Goal: Communication & Community: Answer question/provide support

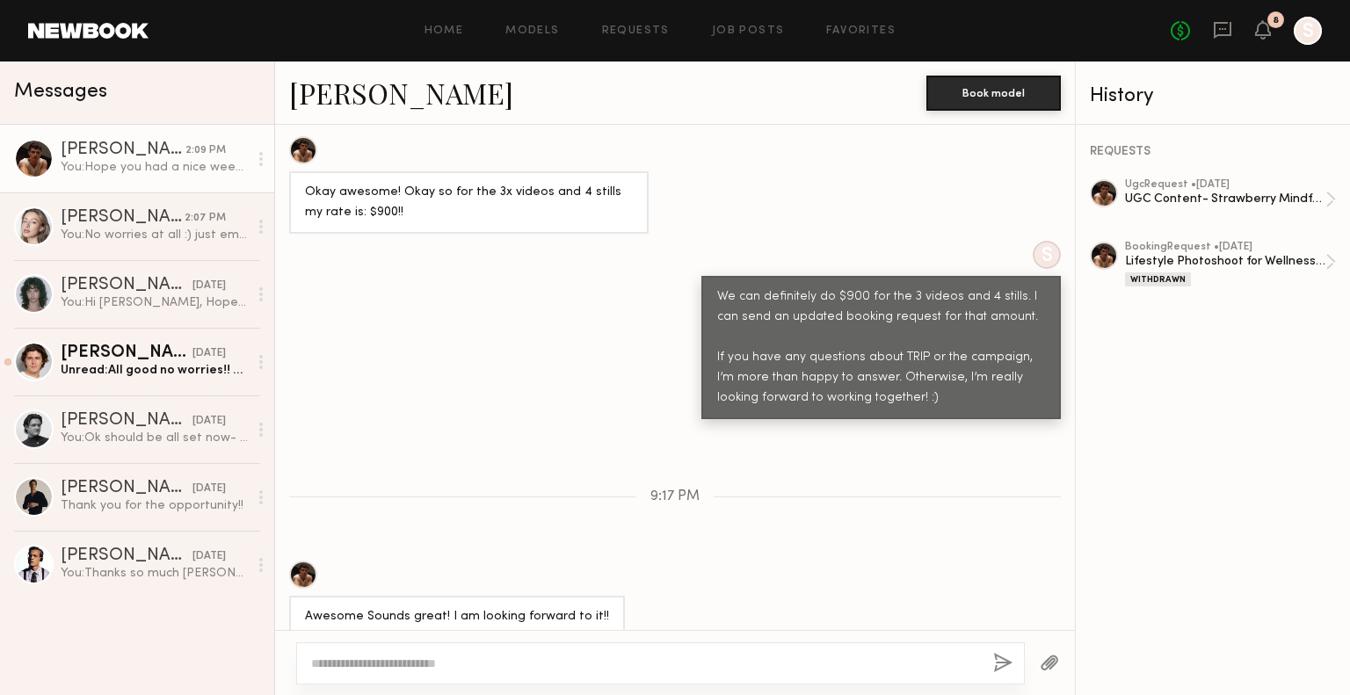
scroll to position [1664, 0]
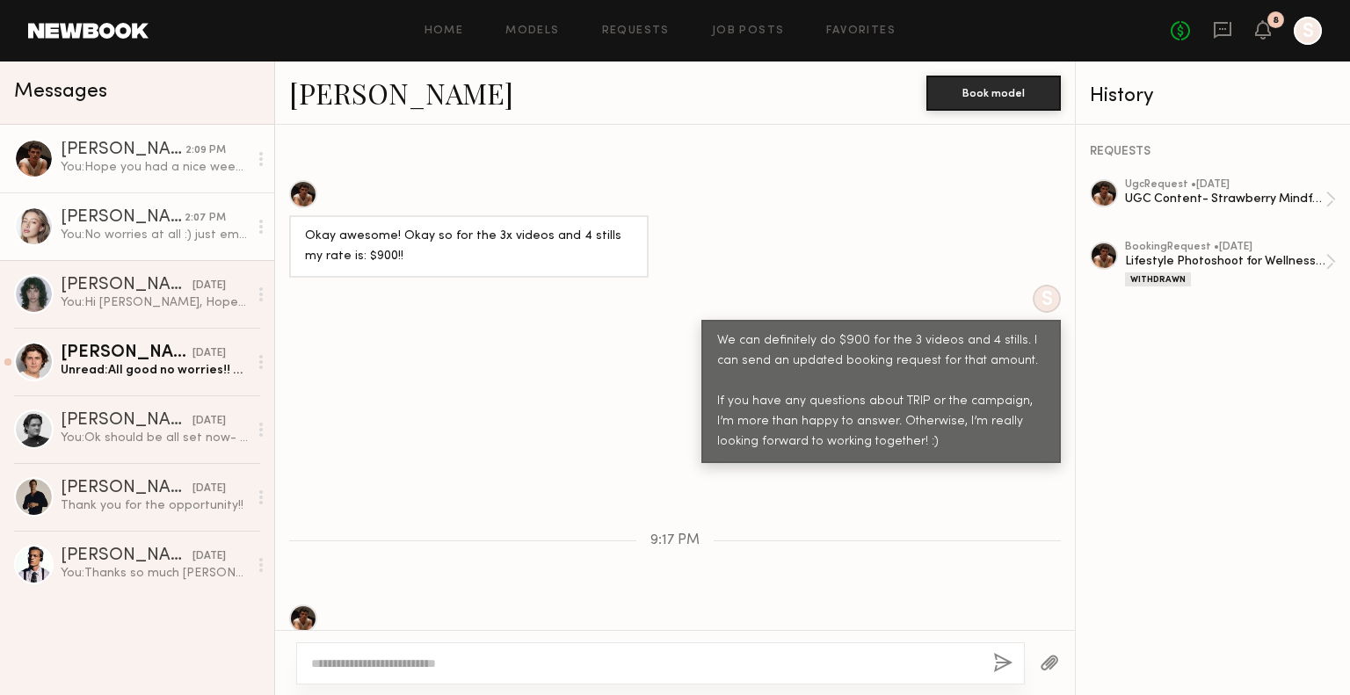
click at [130, 213] on div "Logan R." at bounding box center [123, 218] width 124 height 18
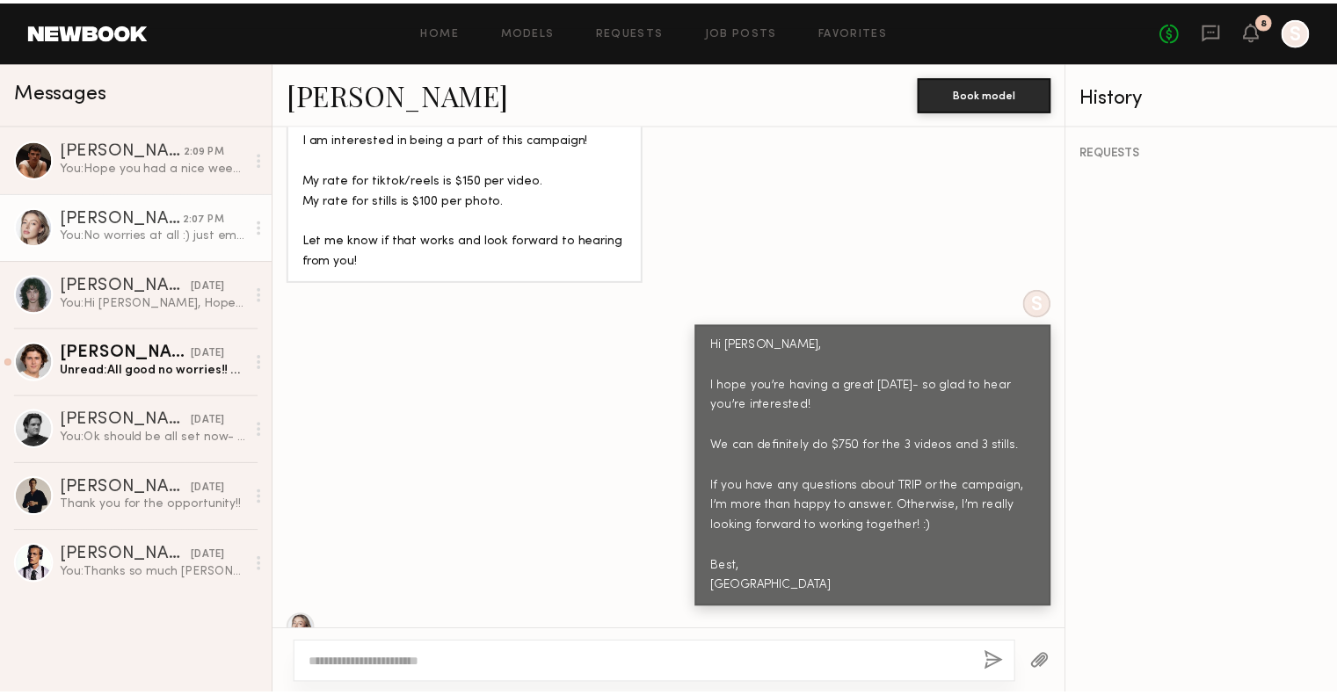
scroll to position [1691, 0]
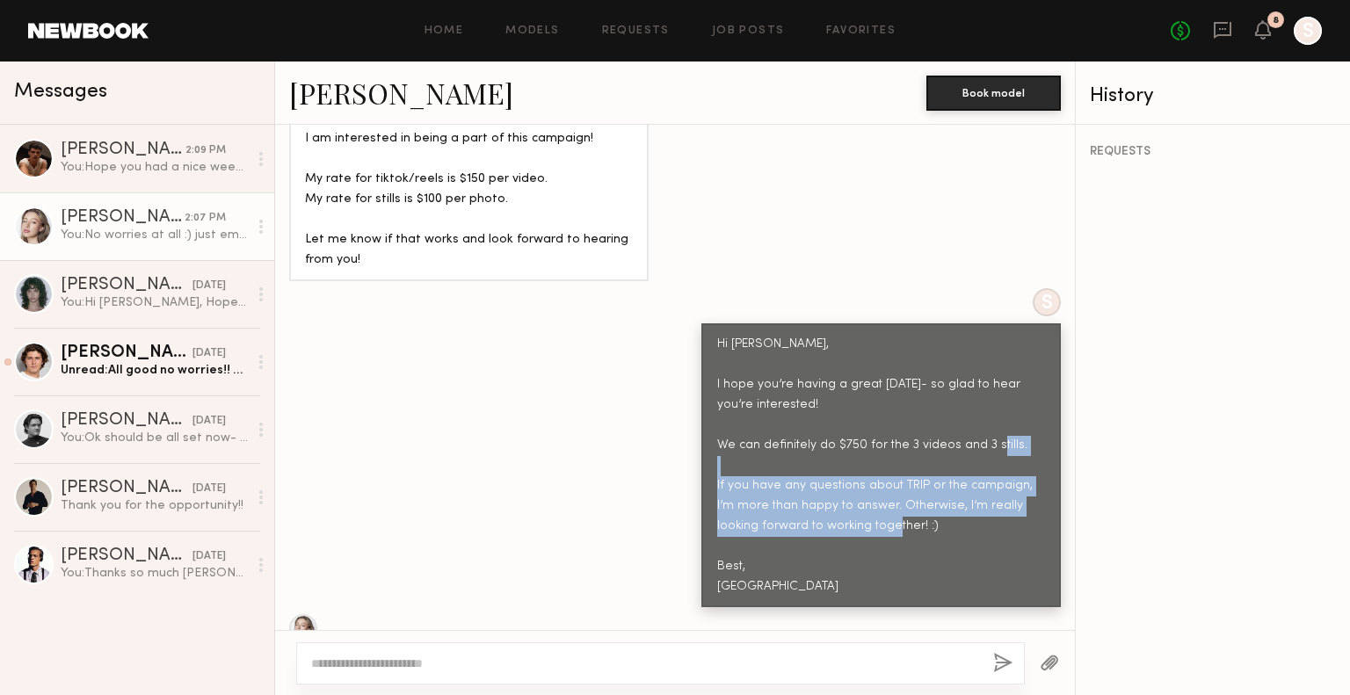
drag, startPoint x: 903, startPoint y: 469, endPoint x: 632, endPoint y: 428, distance: 273.8
click at [632, 428] on div "S Hi Logan, I hope you’re having a great Friday- so glad to hear you’re interes…" at bounding box center [675, 447] width 800 height 319
copy div "If you have any questions about TRIP or the campaign, I’m more than happy to an…"
click at [1222, 29] on icon at bounding box center [1222, 29] width 7 height 2
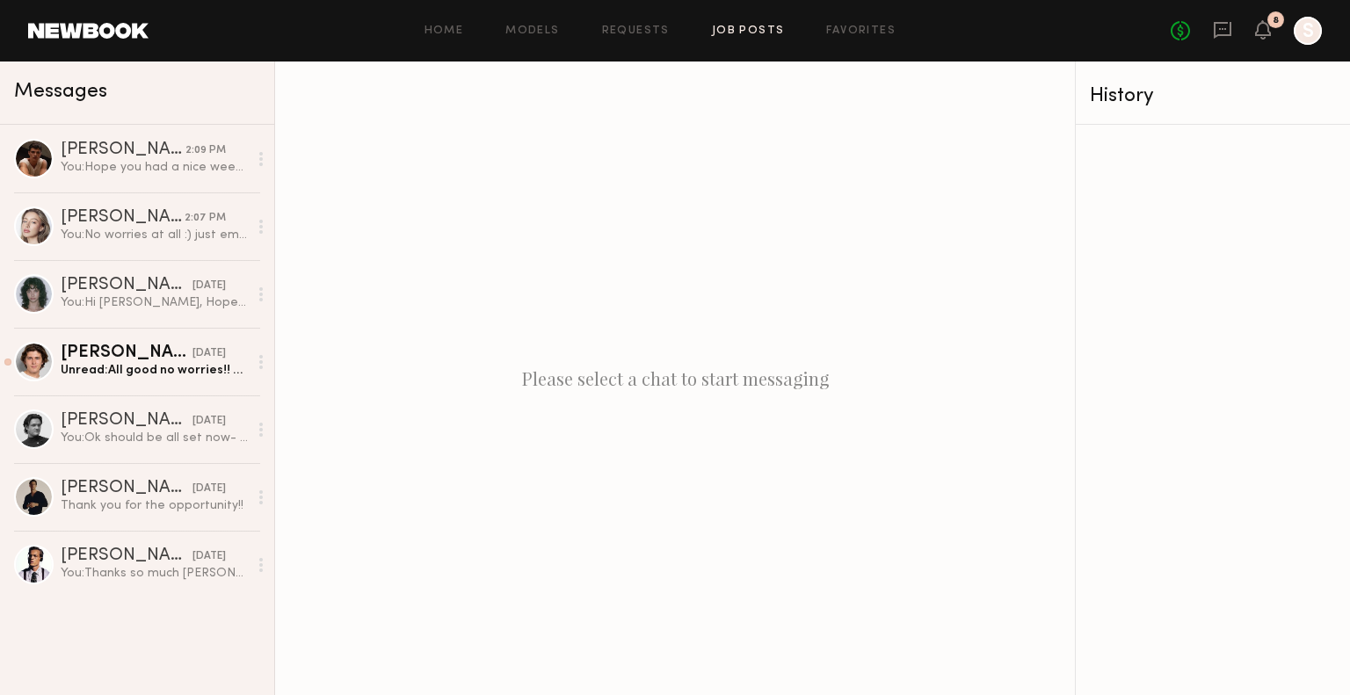
click at [731, 36] on link "Job Posts" at bounding box center [748, 30] width 73 height 11
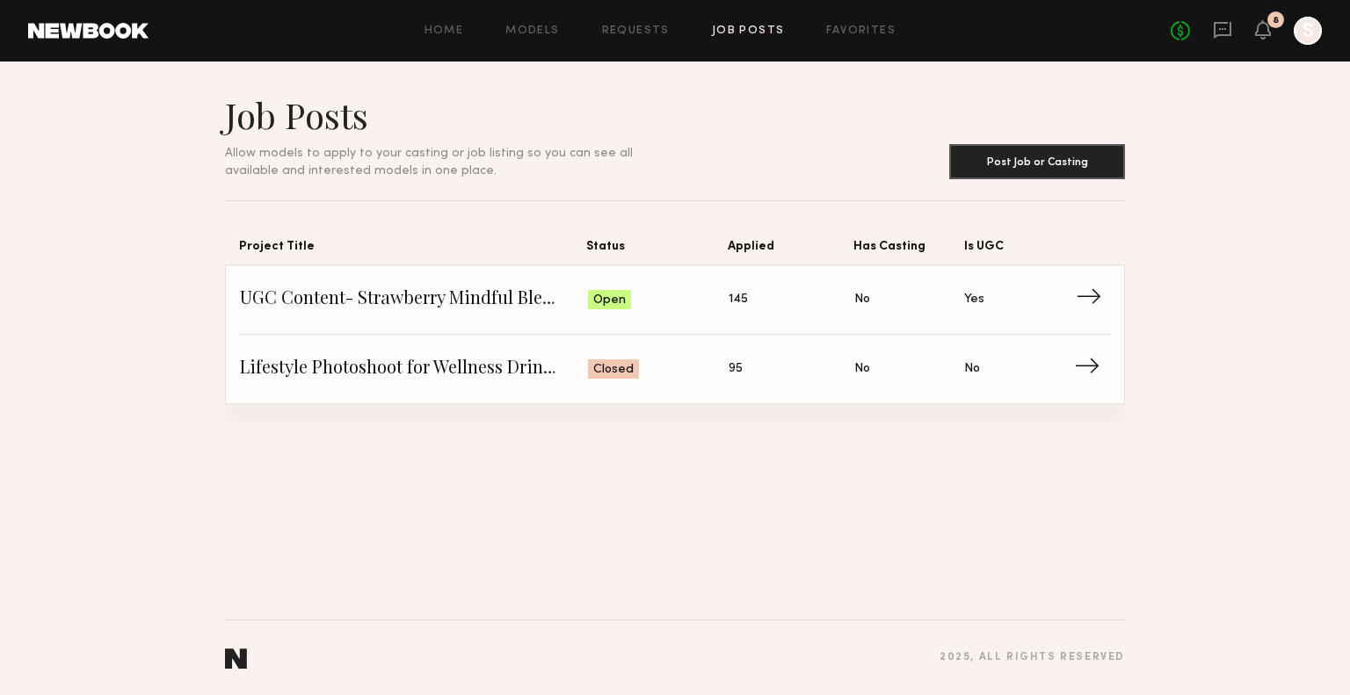
click at [473, 306] on span "UGC Content- Strawberry Mindful Blend Launch" at bounding box center [414, 299] width 348 height 26
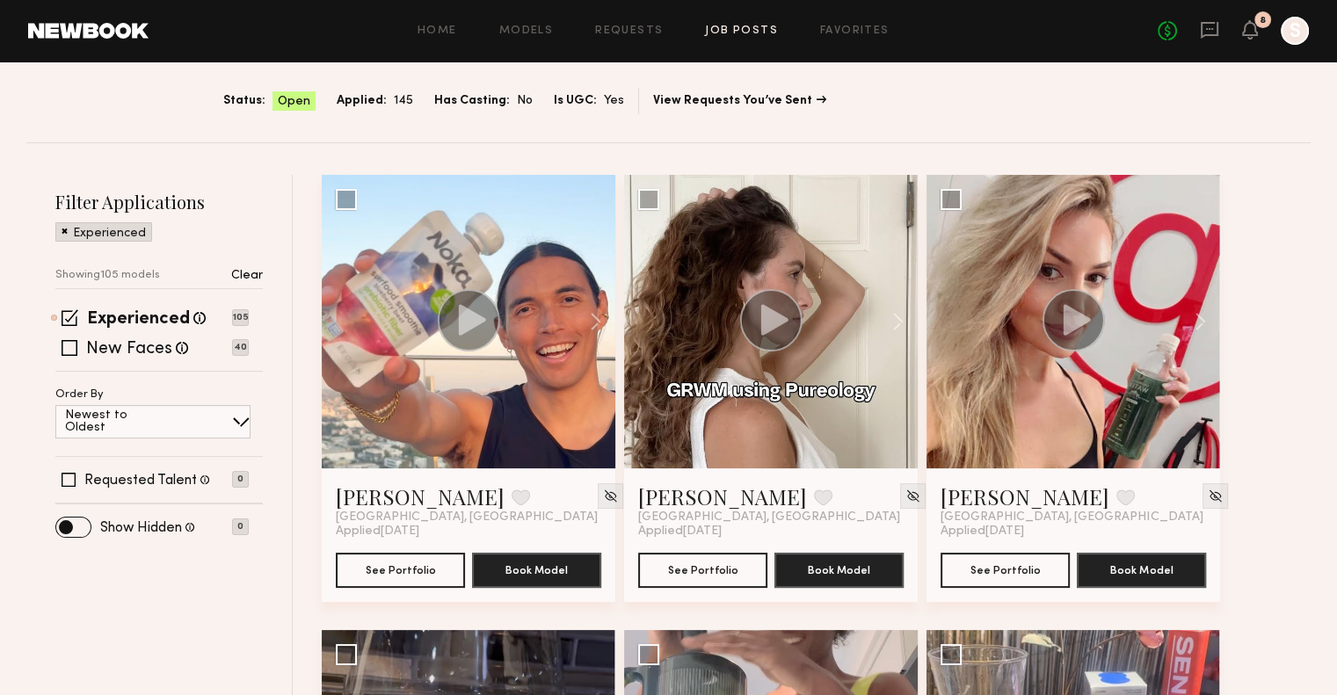
scroll to position [144, 0]
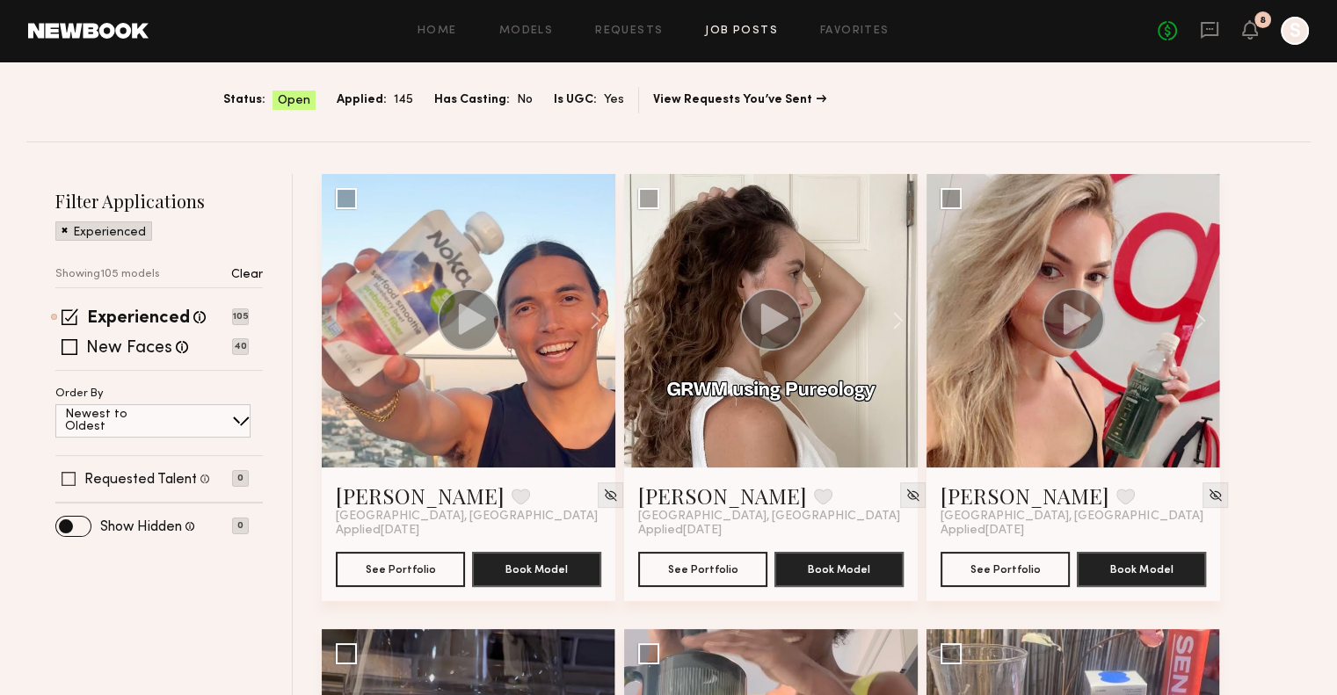
click at [134, 484] on label "Requested Talent" at bounding box center [140, 480] width 112 height 14
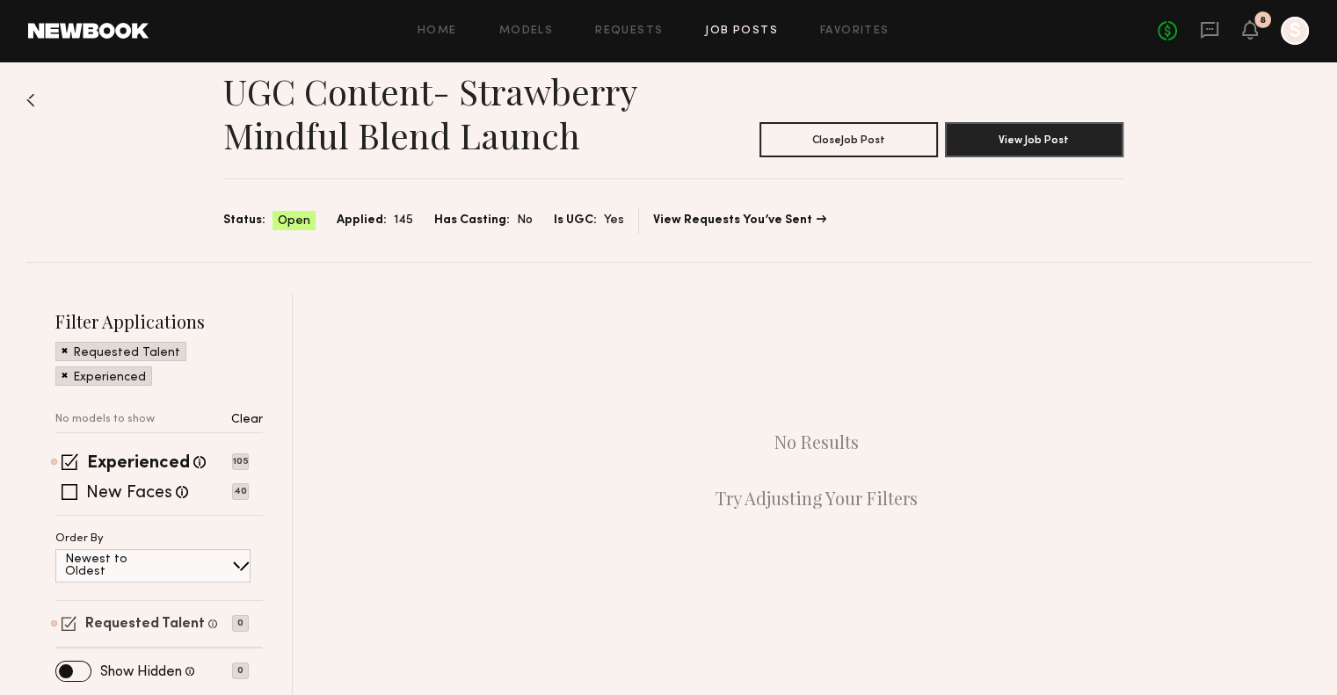
scroll to position [22, 0]
click at [123, 627] on label "Requested Talent" at bounding box center [145, 627] width 120 height 14
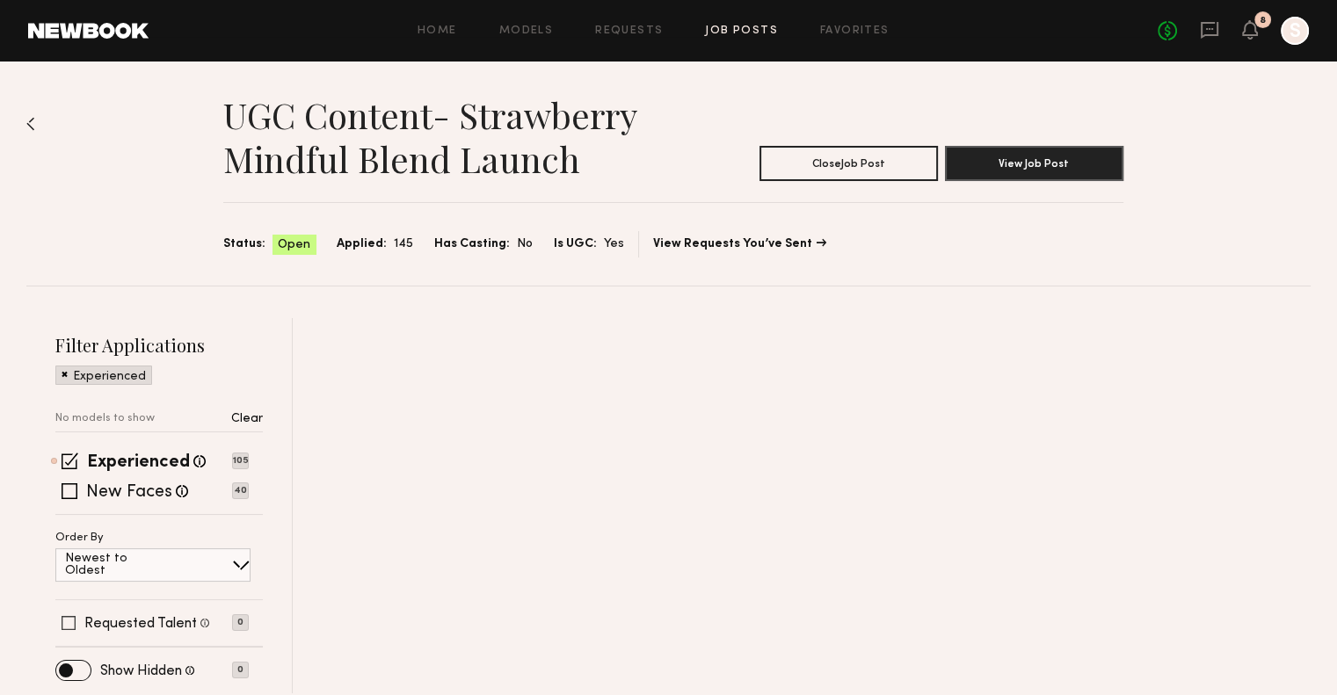
scroll to position [0, 0]
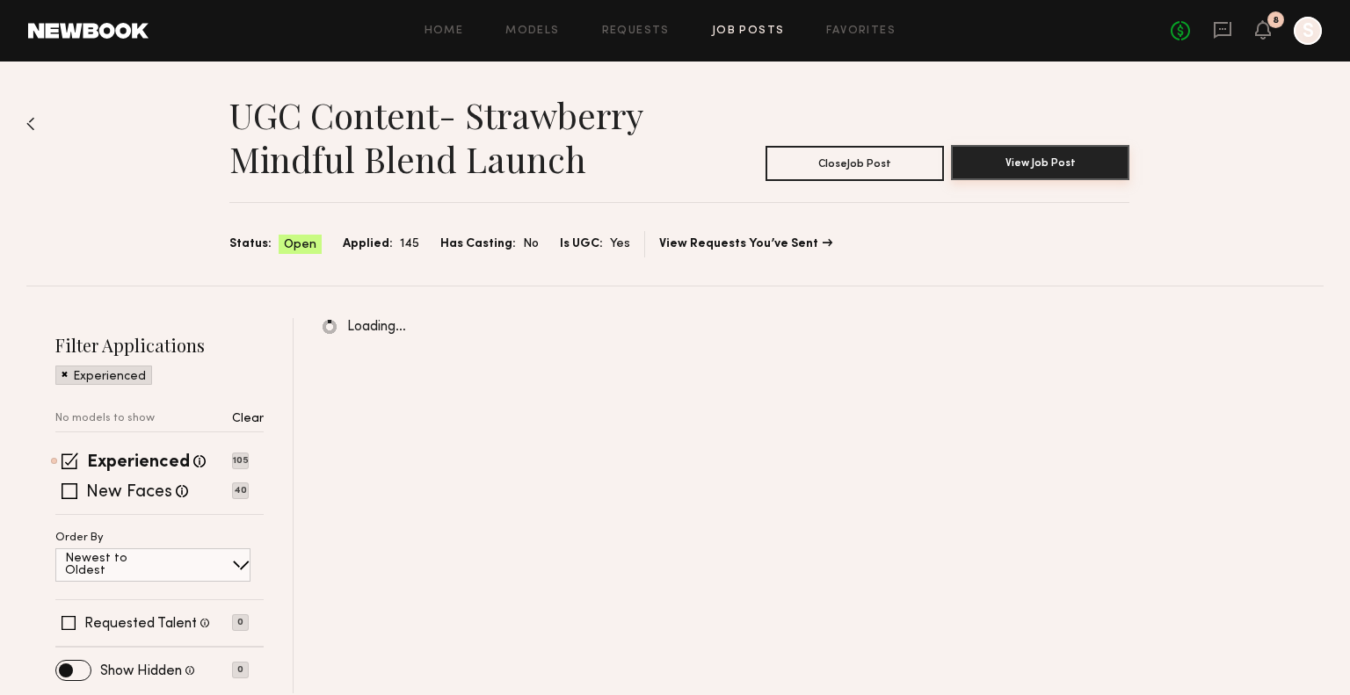
click at [1084, 168] on button "View Job Post" at bounding box center [1040, 162] width 178 height 35
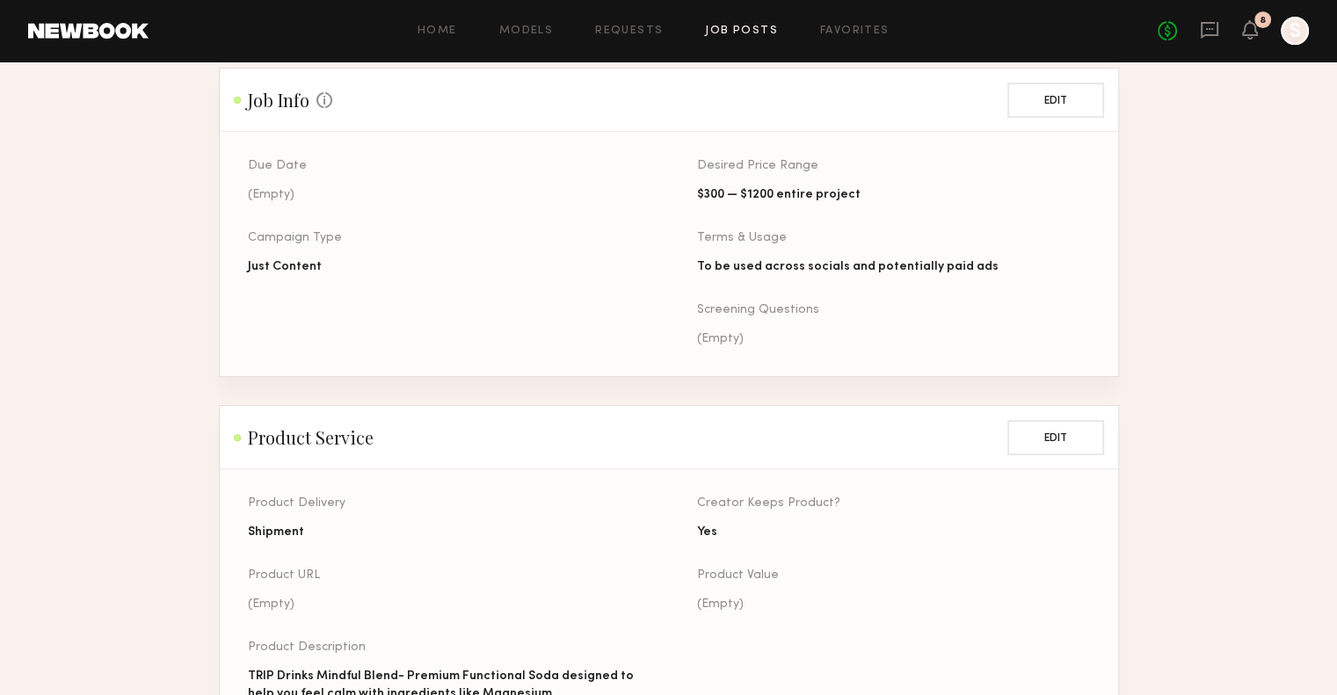
scroll to position [1410, 0]
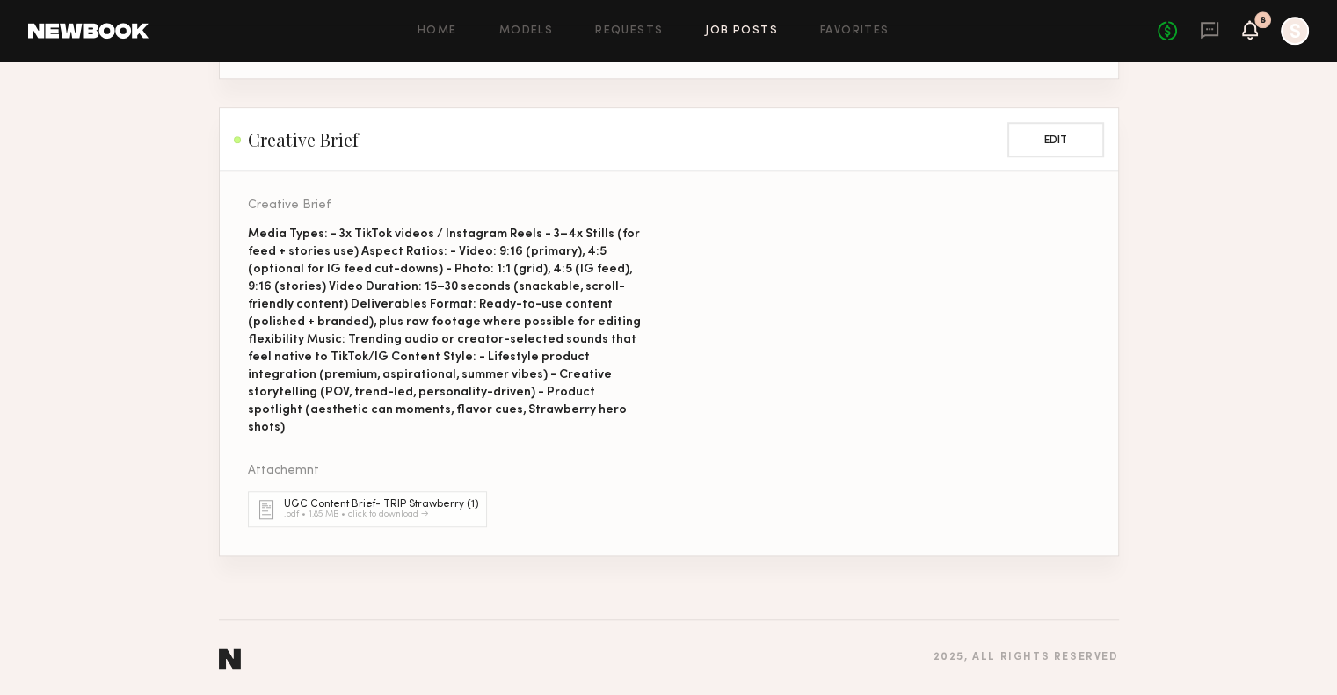
click at [1256, 32] on icon at bounding box center [1250, 29] width 14 height 12
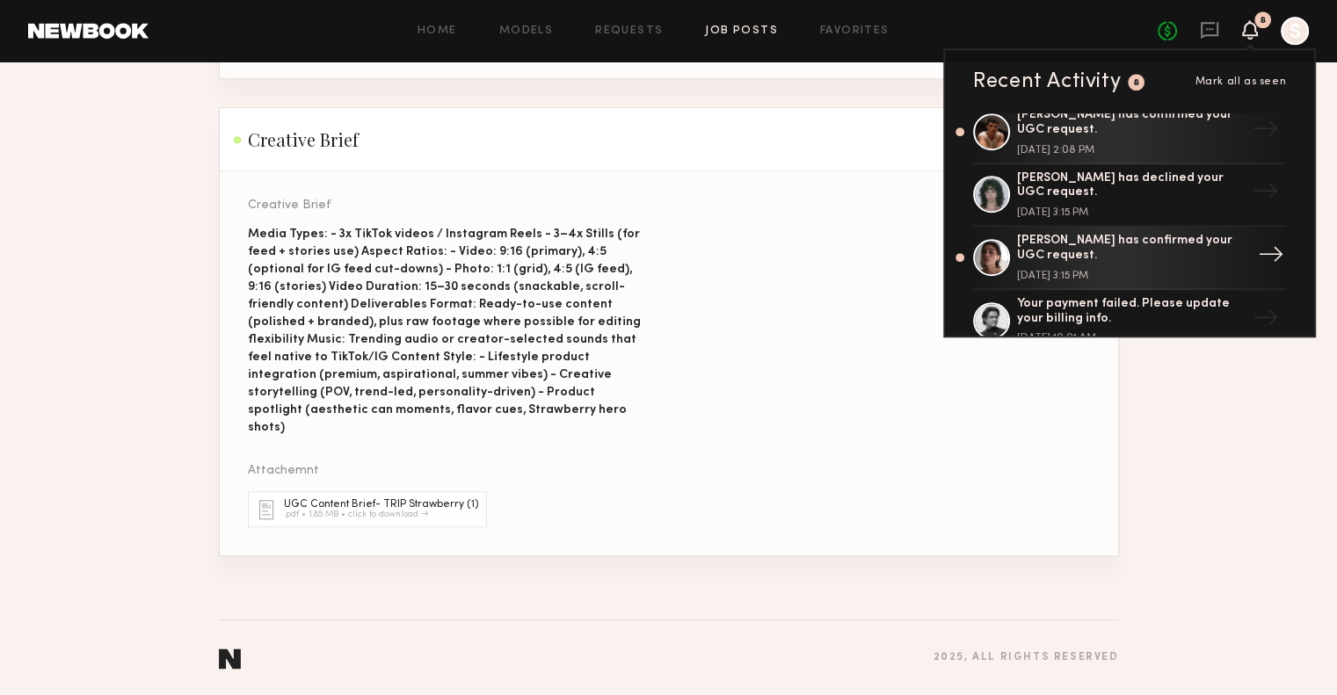
scroll to position [17, 0]
click at [1179, 249] on div "Kelsey H. has confirmed your UGC request." at bounding box center [1131, 246] width 228 height 30
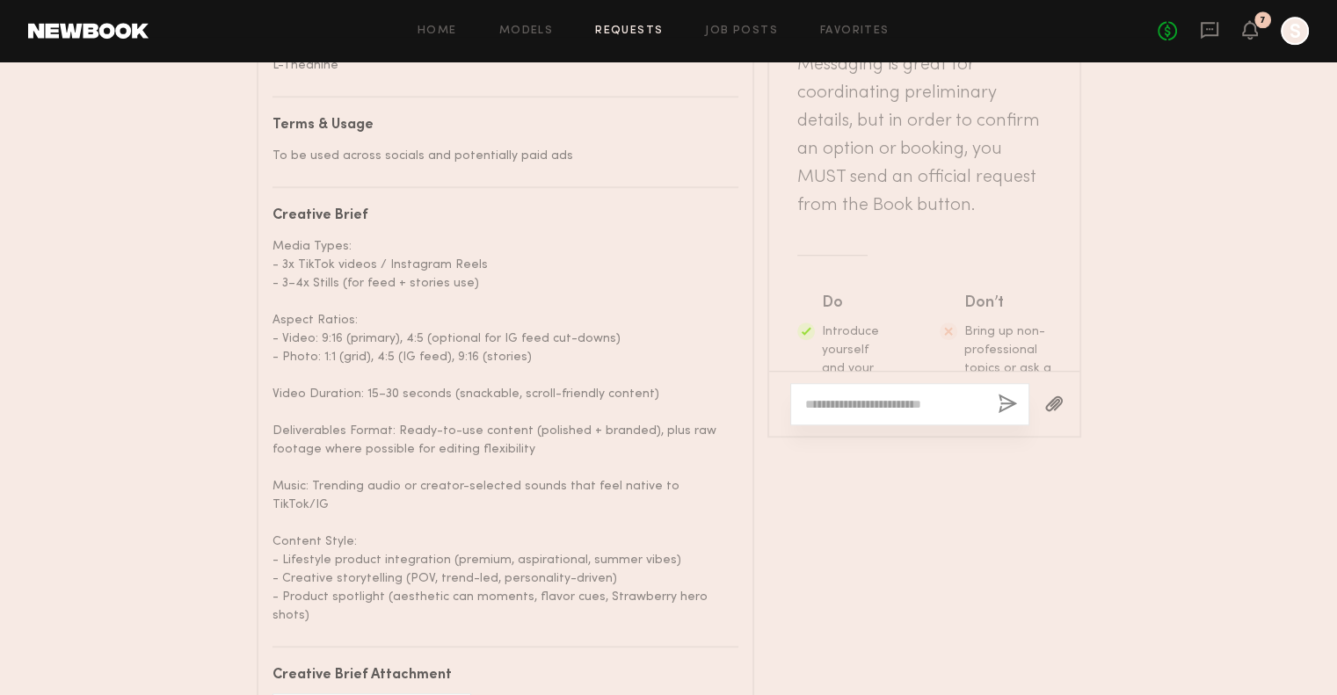
scroll to position [1283, 0]
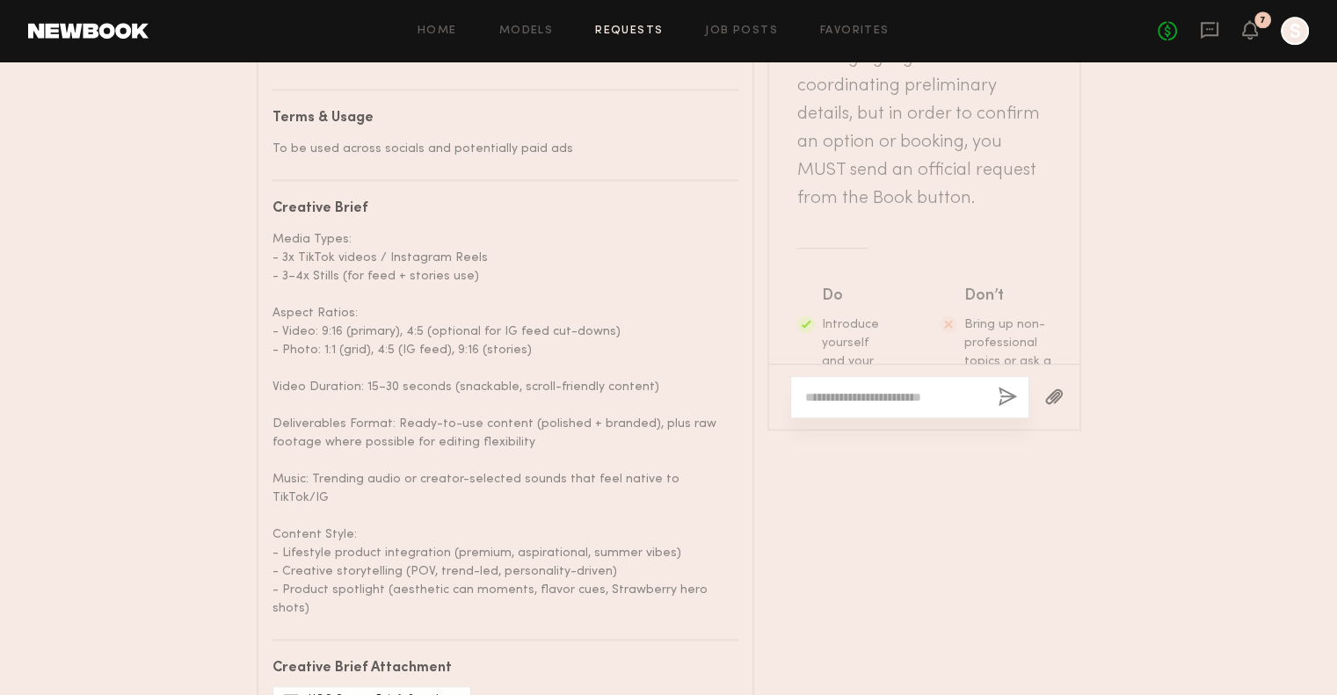
click at [891, 399] on textarea at bounding box center [894, 397] width 178 height 18
paste textarea "**********"
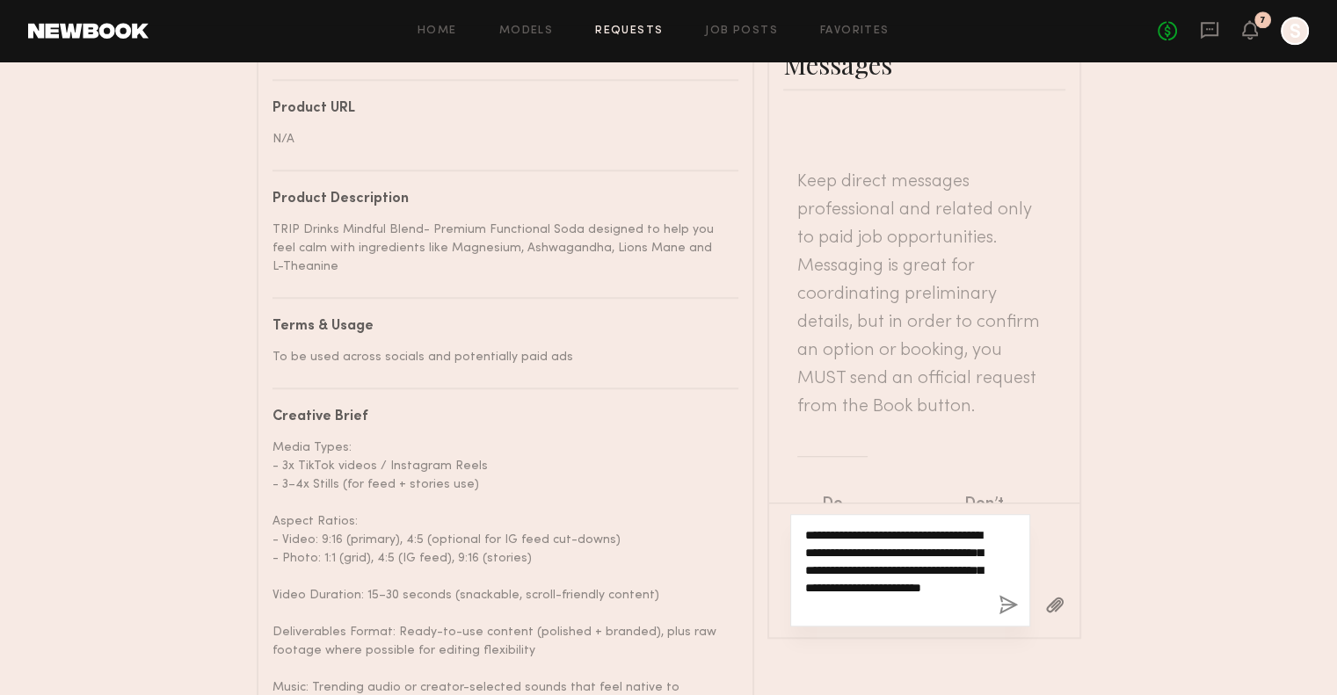
scroll to position [1072, 0]
type textarea "**********"
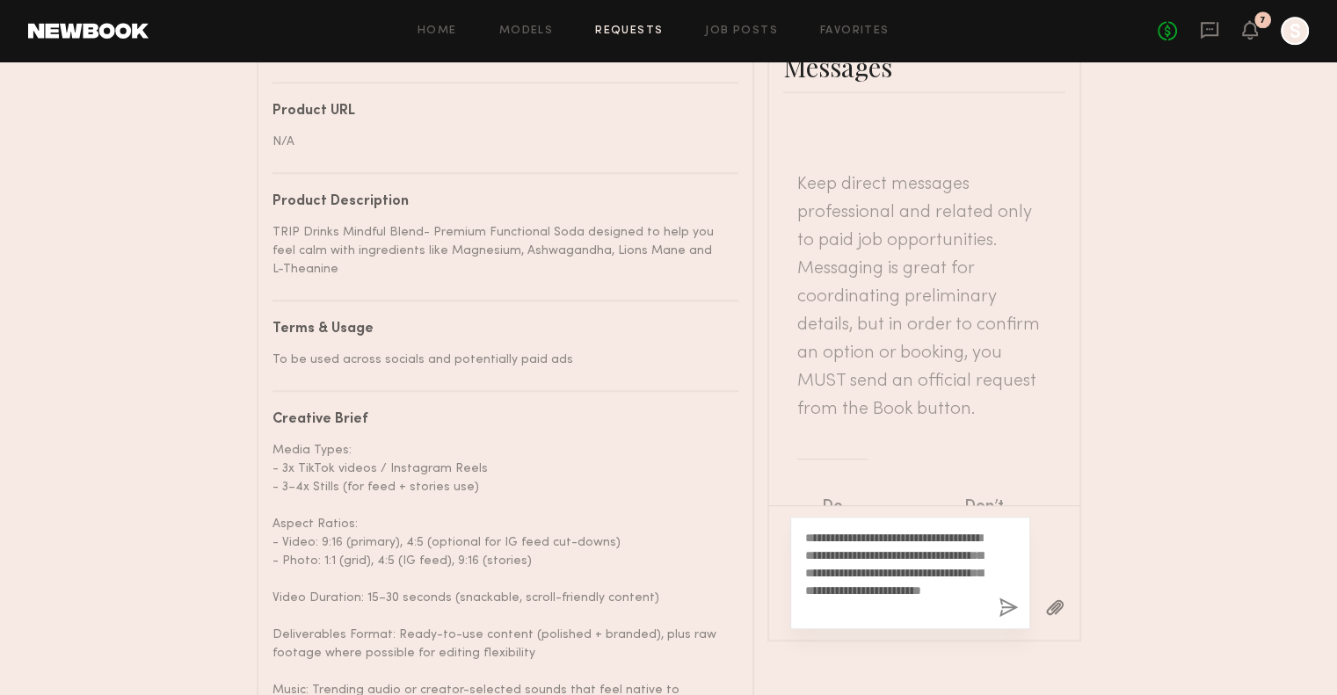
click at [801, 544] on div "**********" at bounding box center [910, 573] width 240 height 112
click at [807, 544] on textarea "**********" at bounding box center [894, 573] width 179 height 88
drag, startPoint x: 976, startPoint y: 616, endPoint x: 718, endPoint y: 534, distance: 271.0
click at [718, 534] on div "Details Project name UGC Content- Strawberry Mindful Blend Launch Brand name TR…" at bounding box center [669, 189] width 824 height 1519
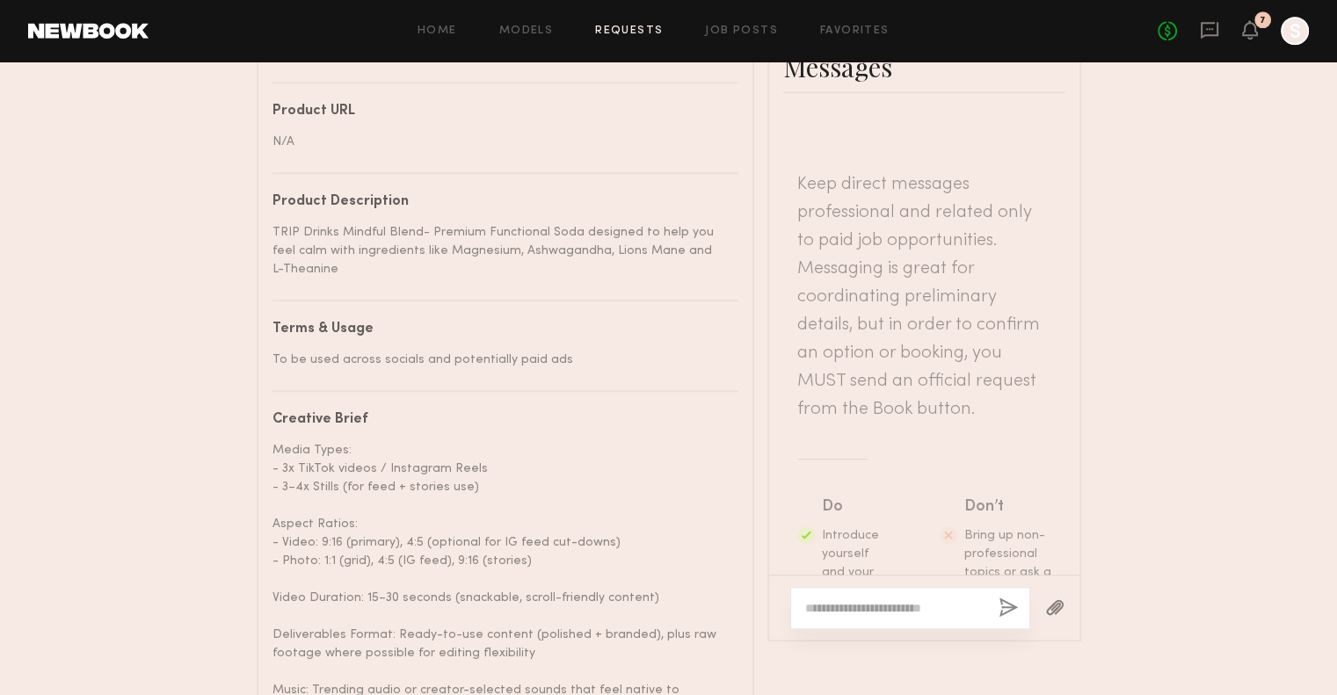
click at [866, 615] on textarea at bounding box center [894, 608] width 179 height 18
paste textarea "**********"
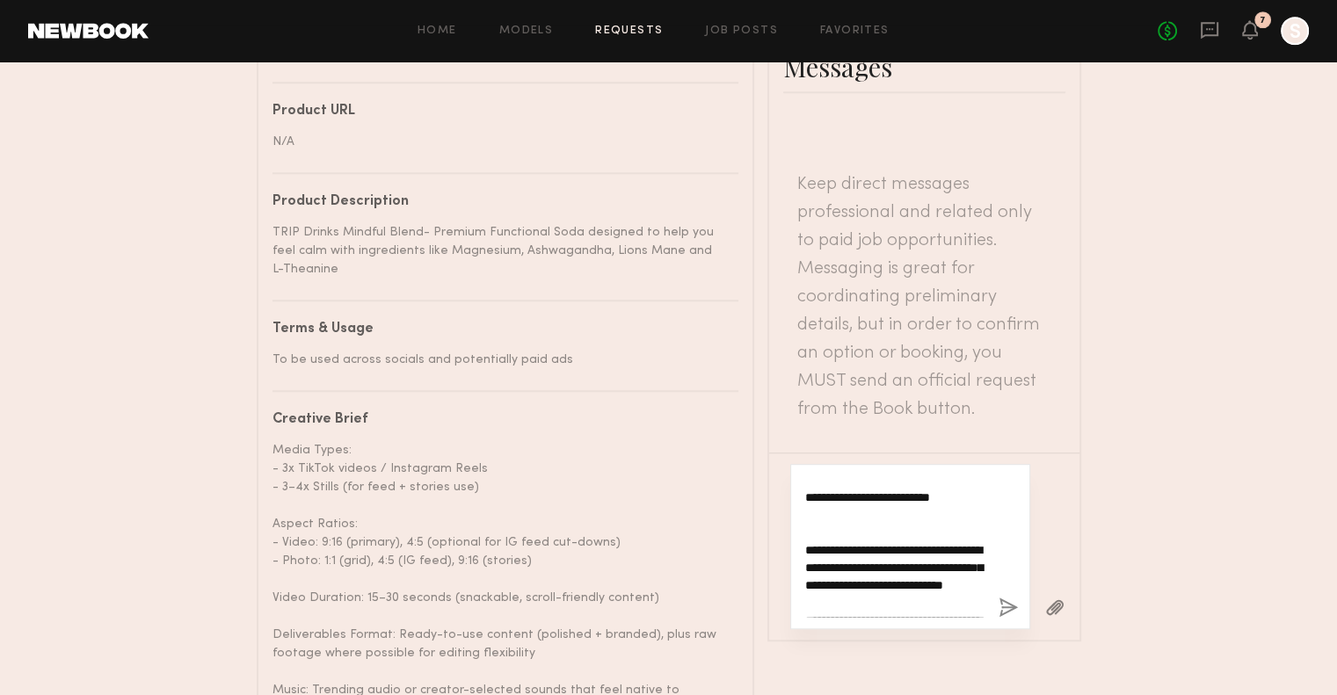
scroll to position [150, 0]
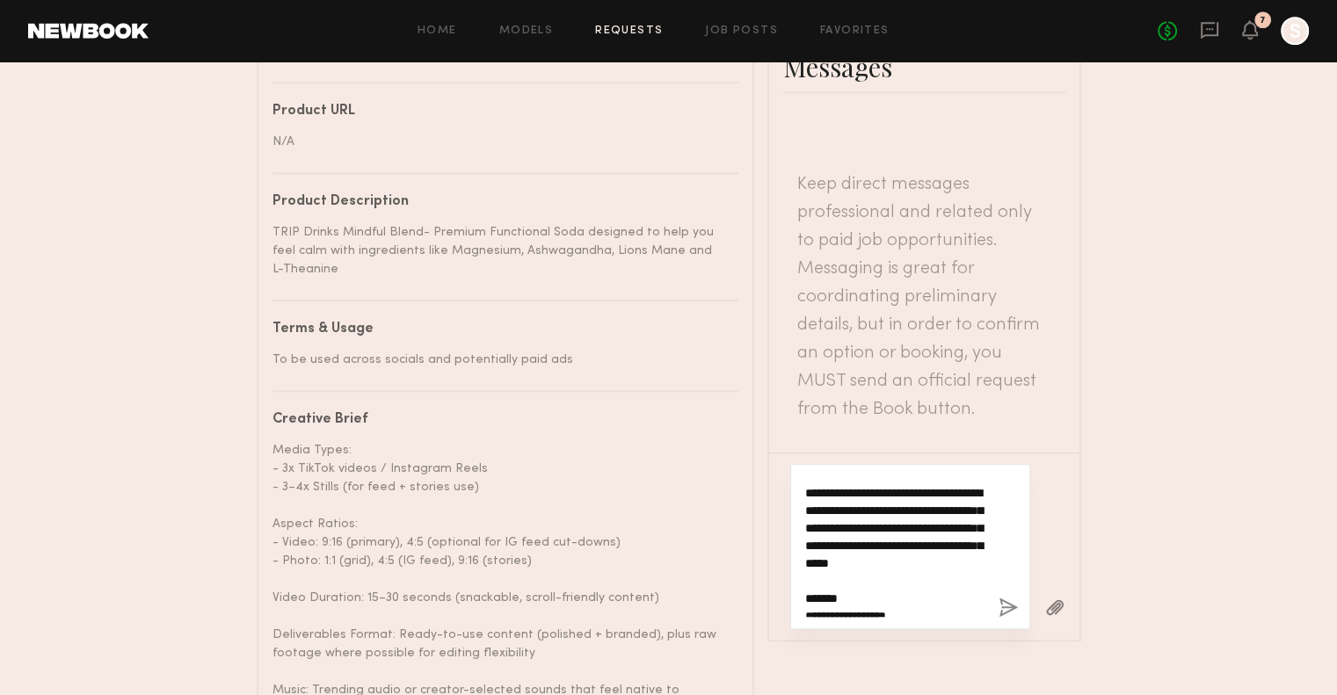
type textarea "**********"
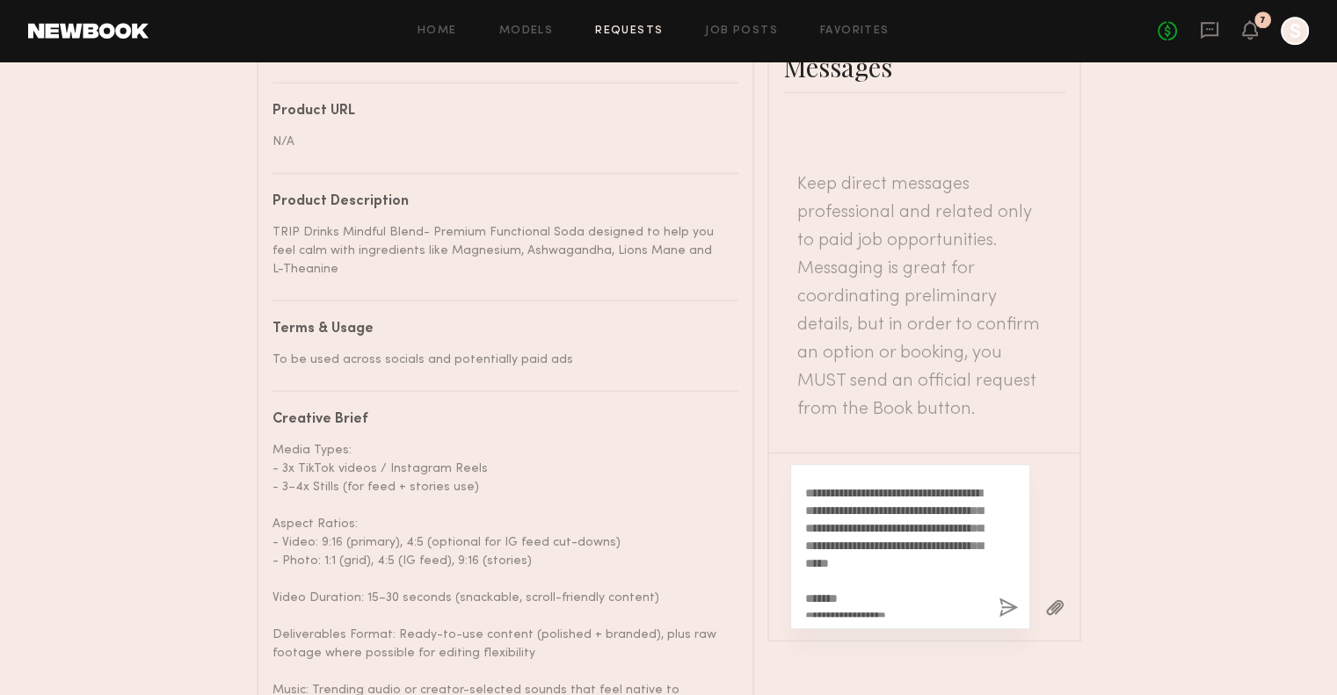
click at [1010, 611] on button "button" at bounding box center [1007, 609] width 19 height 22
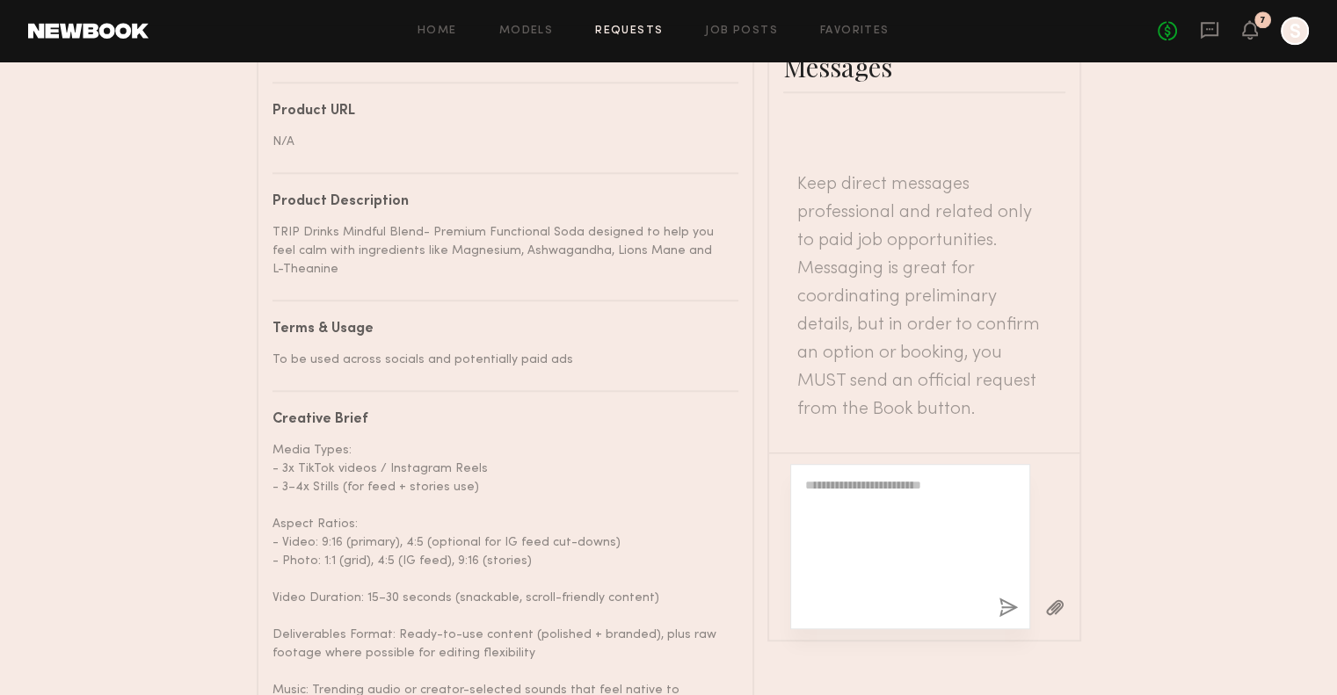
scroll to position [0, 0]
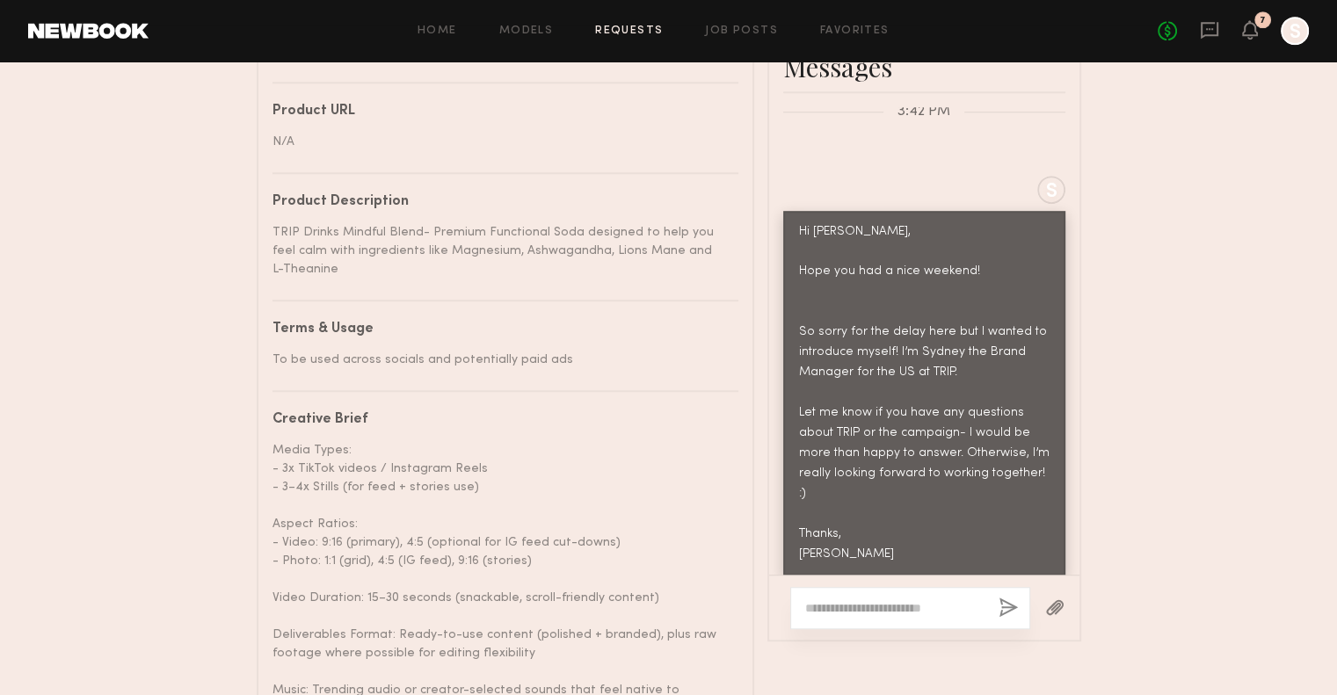
click at [910, 614] on textarea at bounding box center [894, 608] width 179 height 18
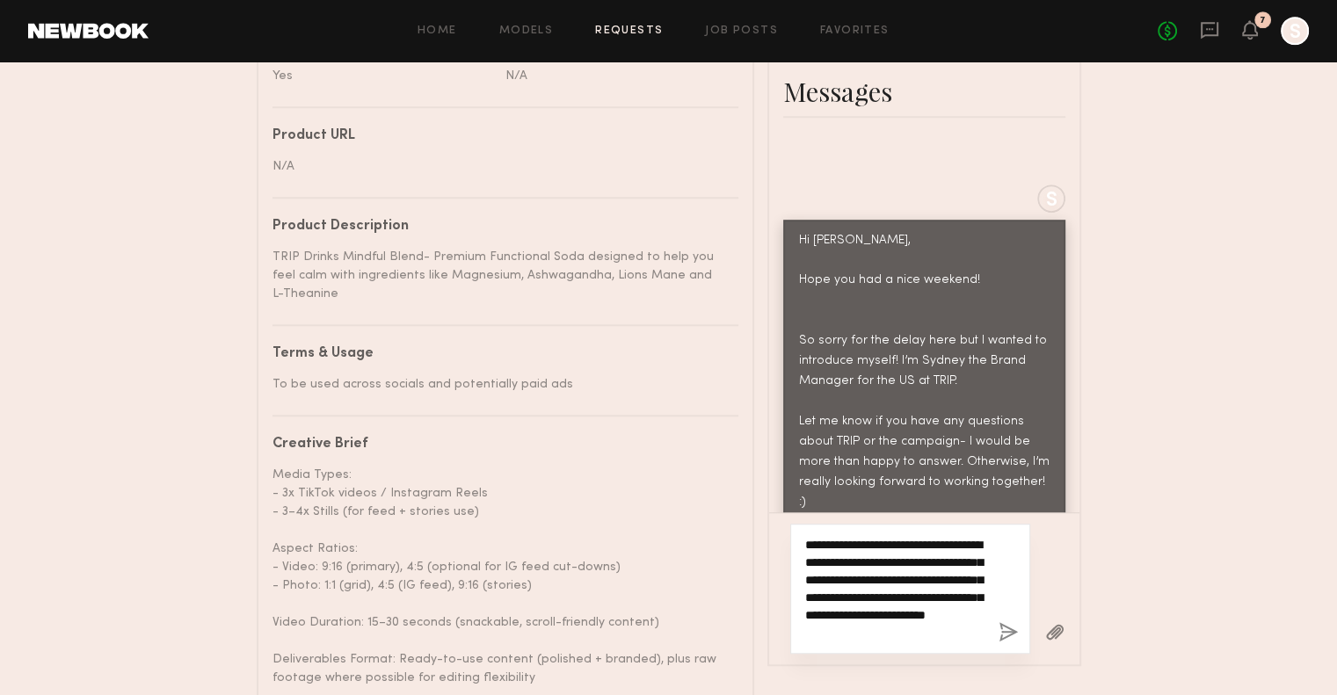
scroll to position [1044, 0]
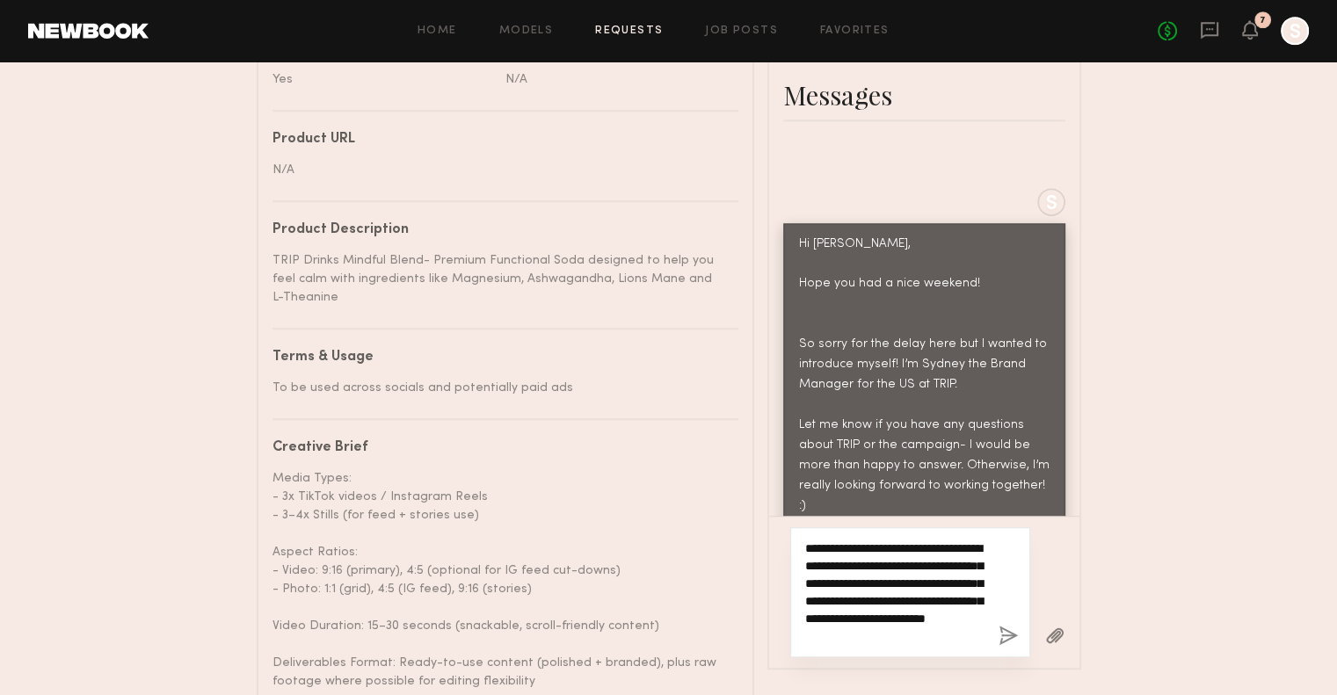
type textarea "**********"
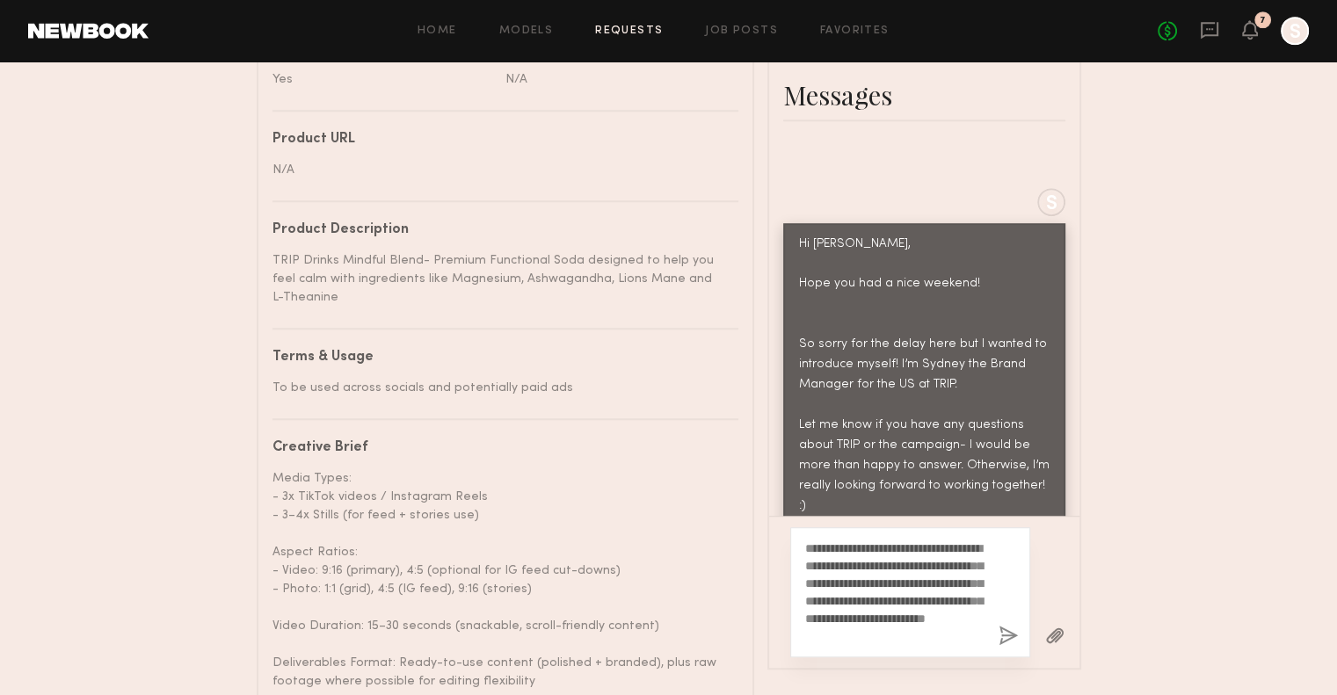
click at [1002, 640] on button "button" at bounding box center [1007, 637] width 19 height 22
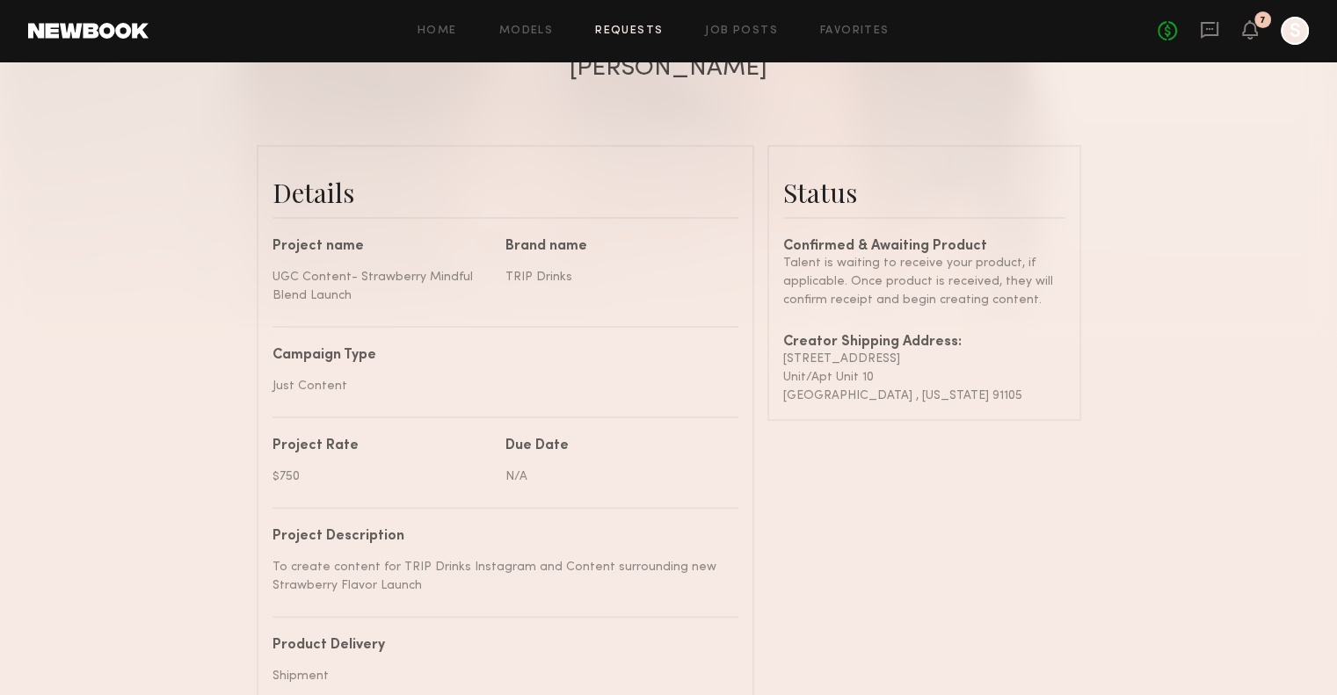
scroll to position [358, 0]
drag, startPoint x: 946, startPoint y: 410, endPoint x: 780, endPoint y: 374, distance: 169.1
click at [780, 374] on common-border "Status Confirmed & Awaiting Product Talent is waiting to receive your product, …" at bounding box center [924, 282] width 314 height 276
copy div "776 S Orange Grove Blvd Unit/Apt Unit 10 Pasadena , California 91105"
click at [740, 28] on link "Job Posts" at bounding box center [741, 30] width 73 height 11
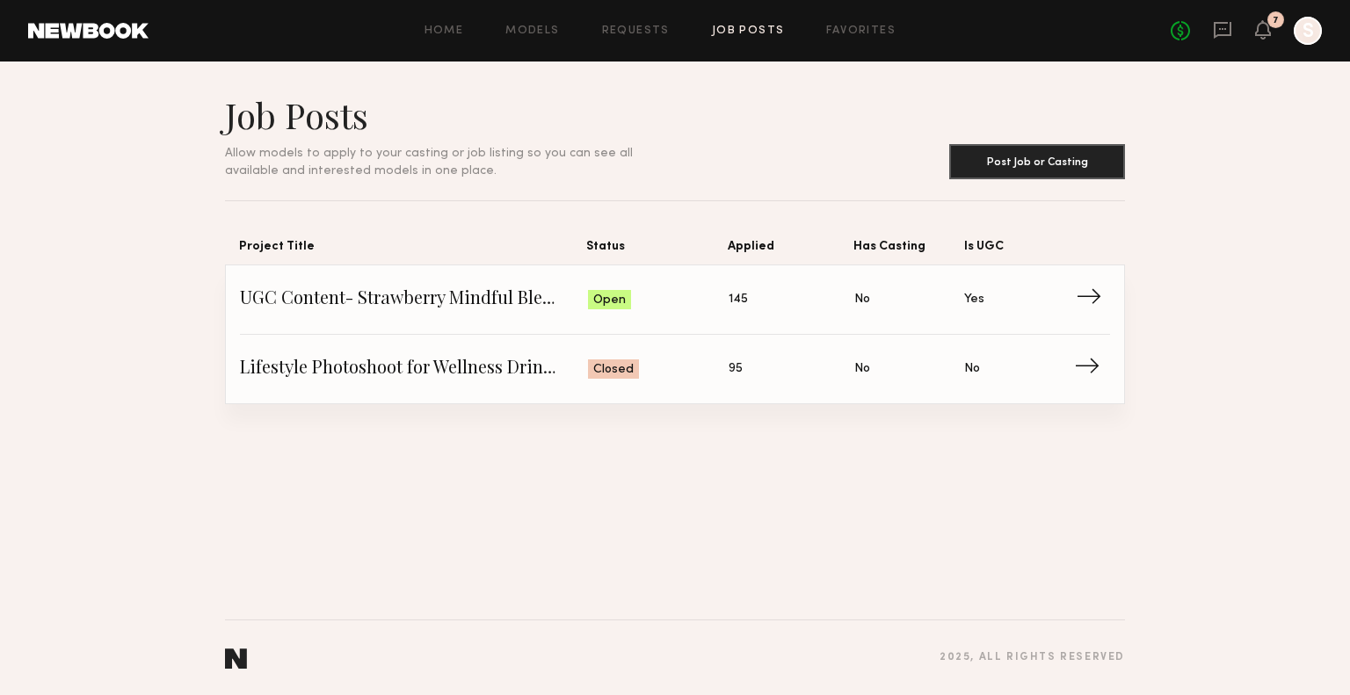
click at [682, 312] on link "UGC Content- Strawberry Mindful Blend Launch Status: Open Applied: 145 Has Cast…" at bounding box center [675, 299] width 870 height 69
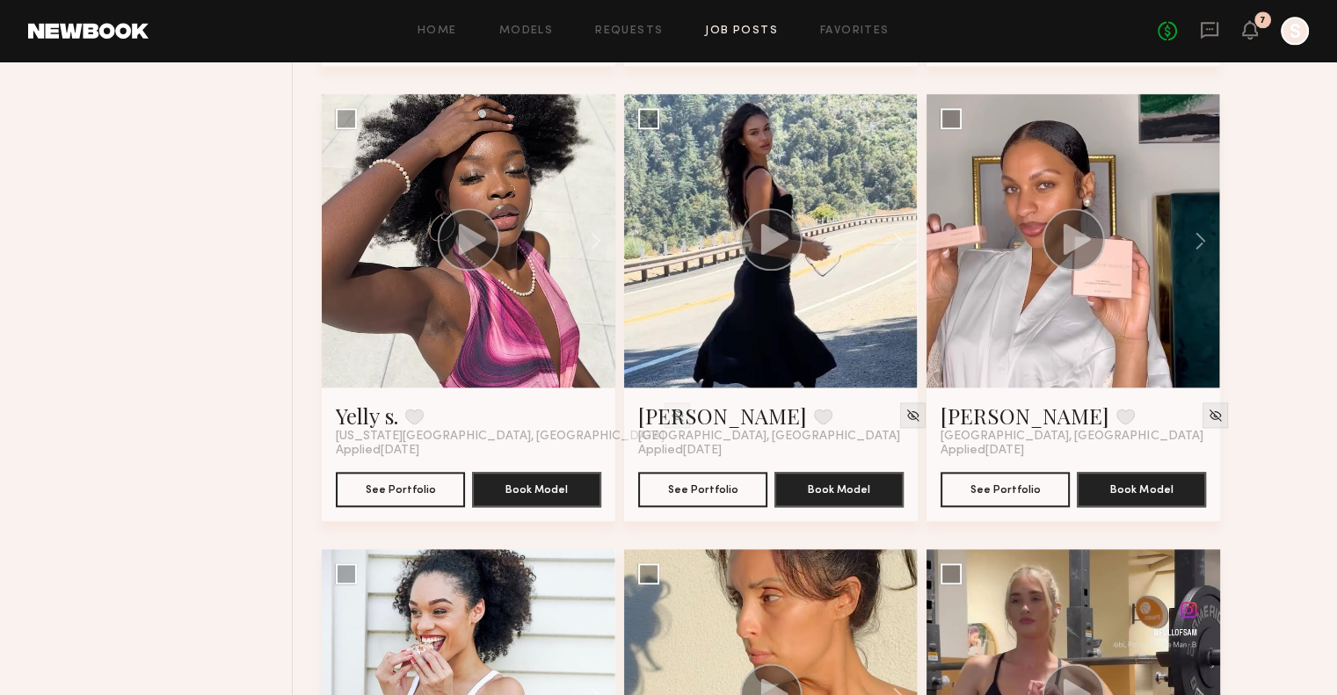
scroll to position [2046, 0]
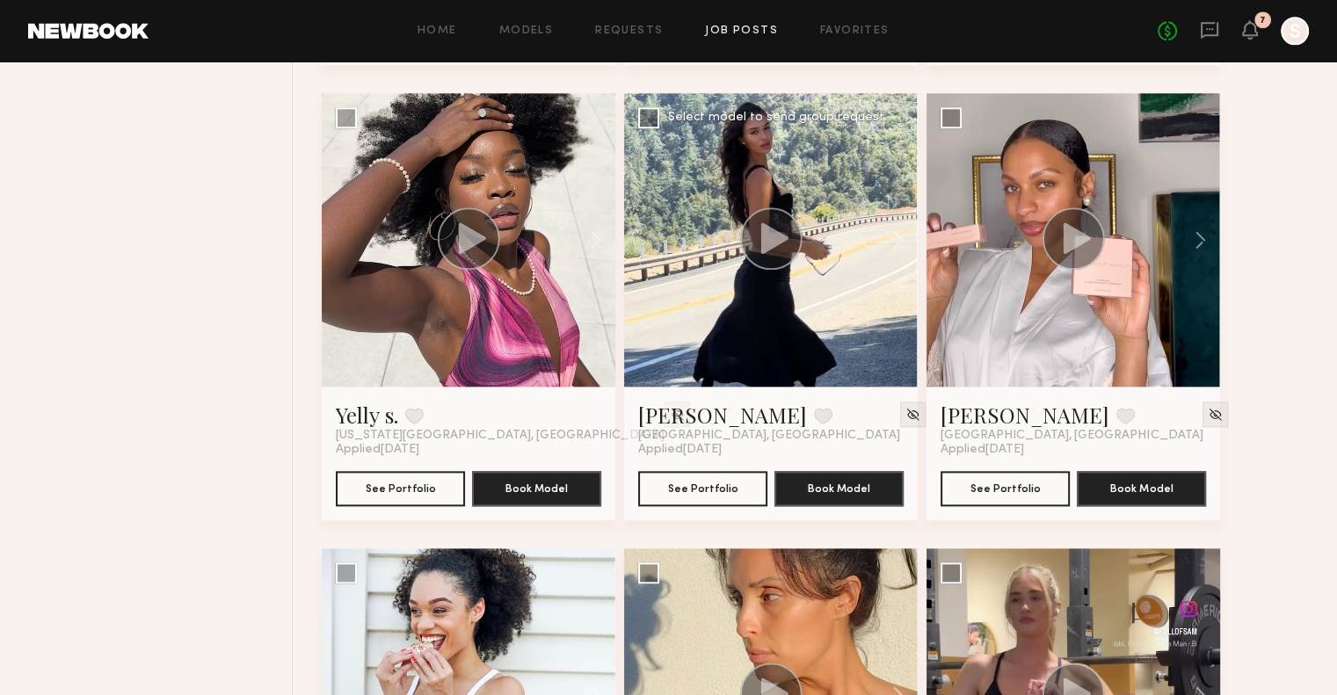
click at [778, 226] on circle at bounding box center [771, 238] width 62 height 62
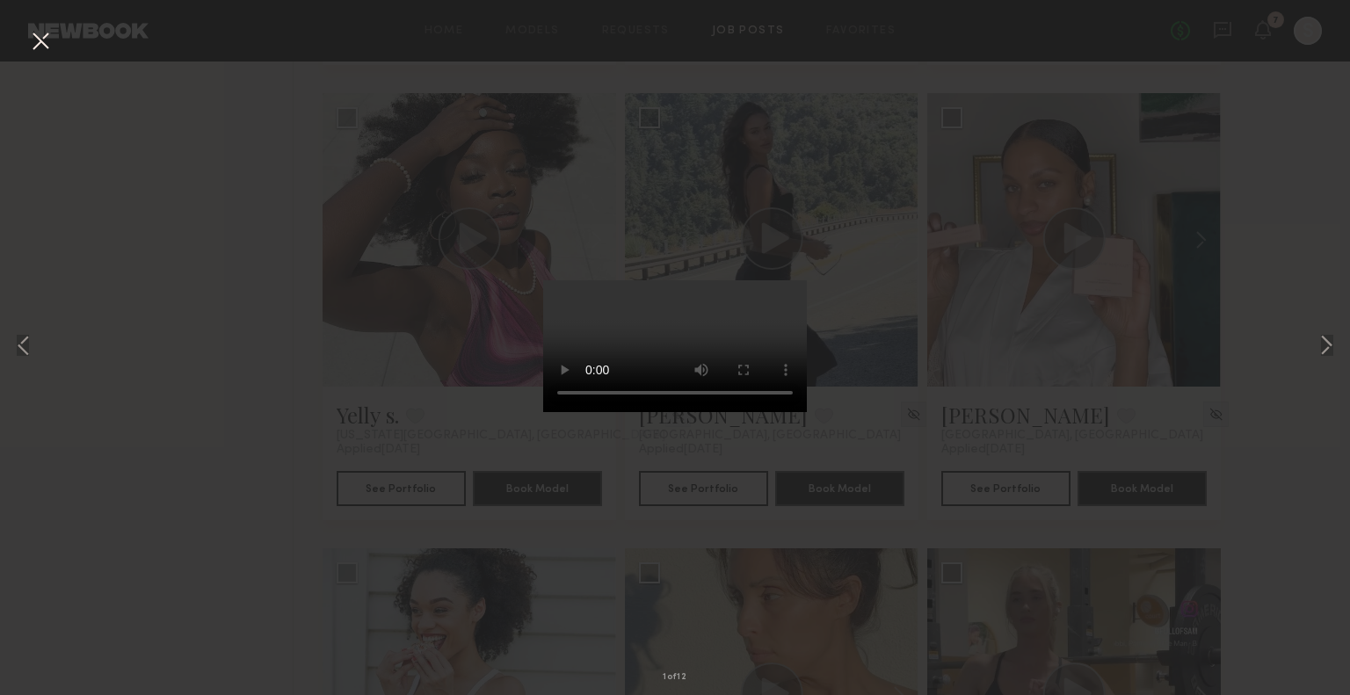
click at [1079, 286] on div "1 of 12" at bounding box center [675, 347] width 1350 height 695
click at [35, 47] on button at bounding box center [40, 42] width 28 height 32
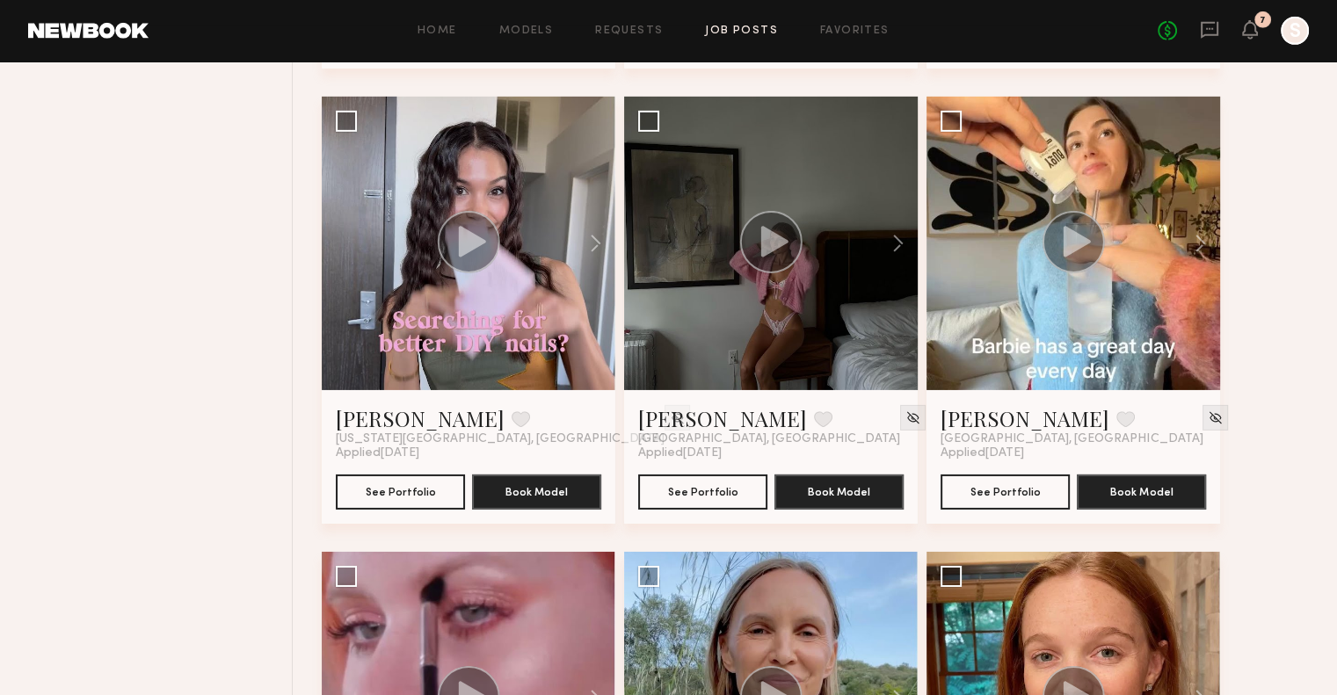
scroll to position [5686, 0]
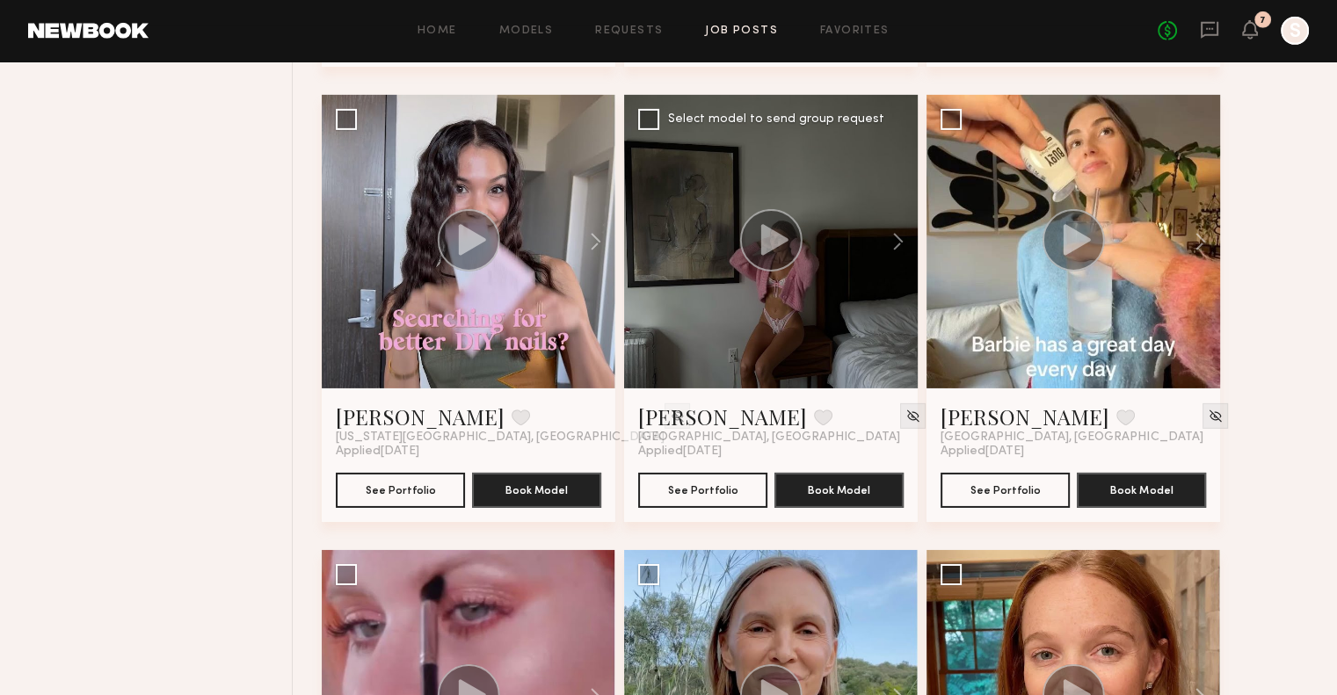
click at [731, 431] on div "[GEOGRAPHIC_DATA], [GEOGRAPHIC_DATA]" at bounding box center [769, 438] width 262 height 14
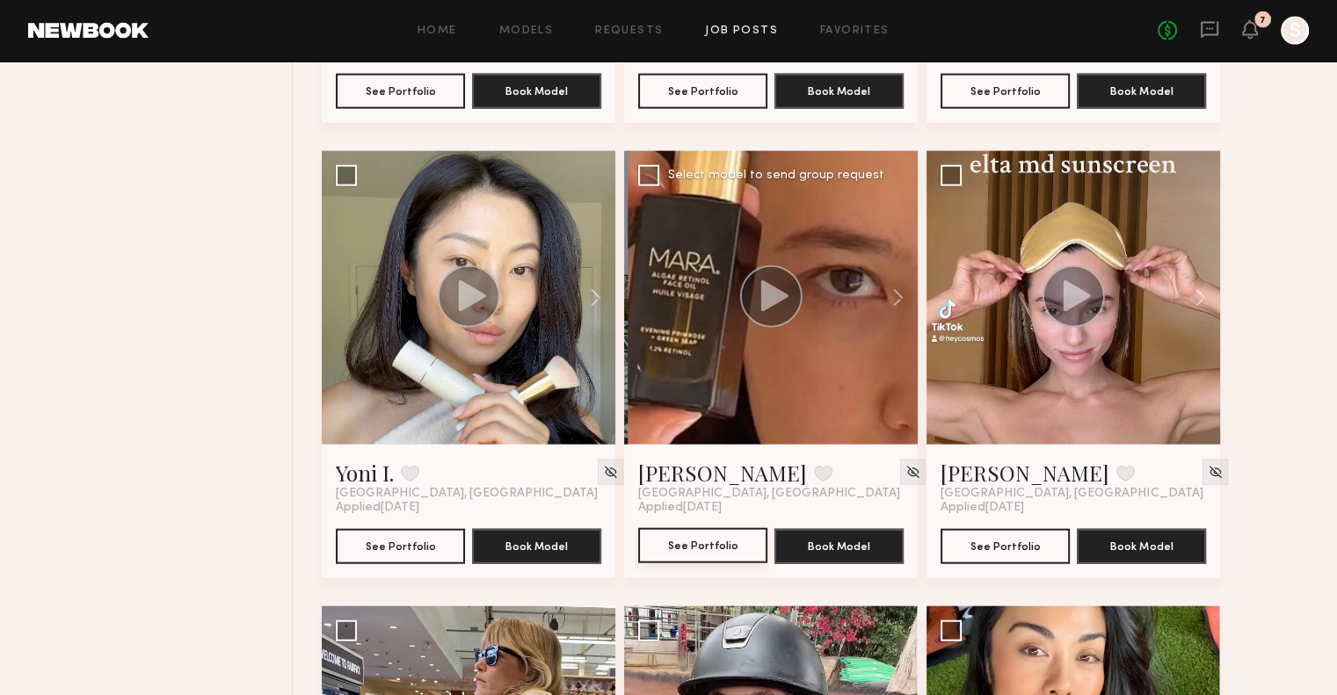
scroll to position [10619, 0]
